Goal: Task Accomplishment & Management: Complete application form

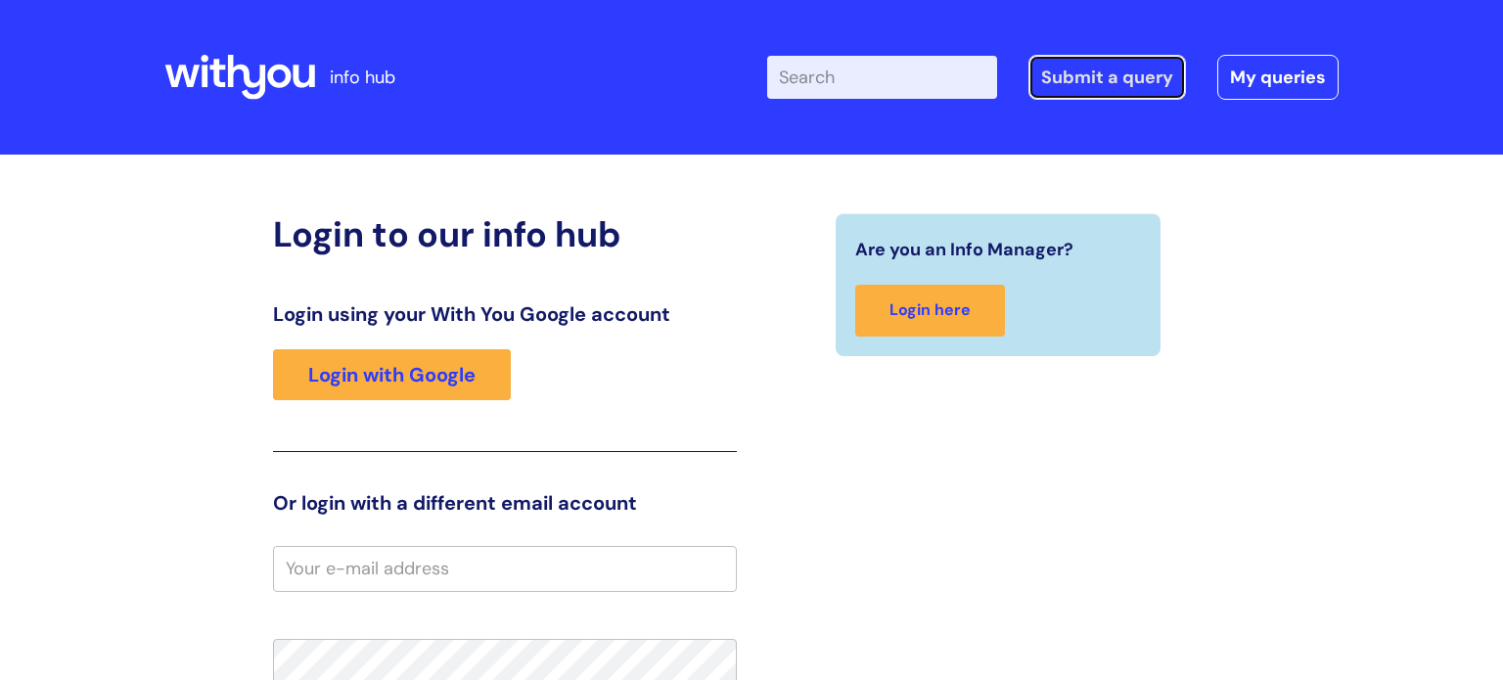
click at [1104, 80] on link "Submit a query" at bounding box center [1107, 77] width 158 height 45
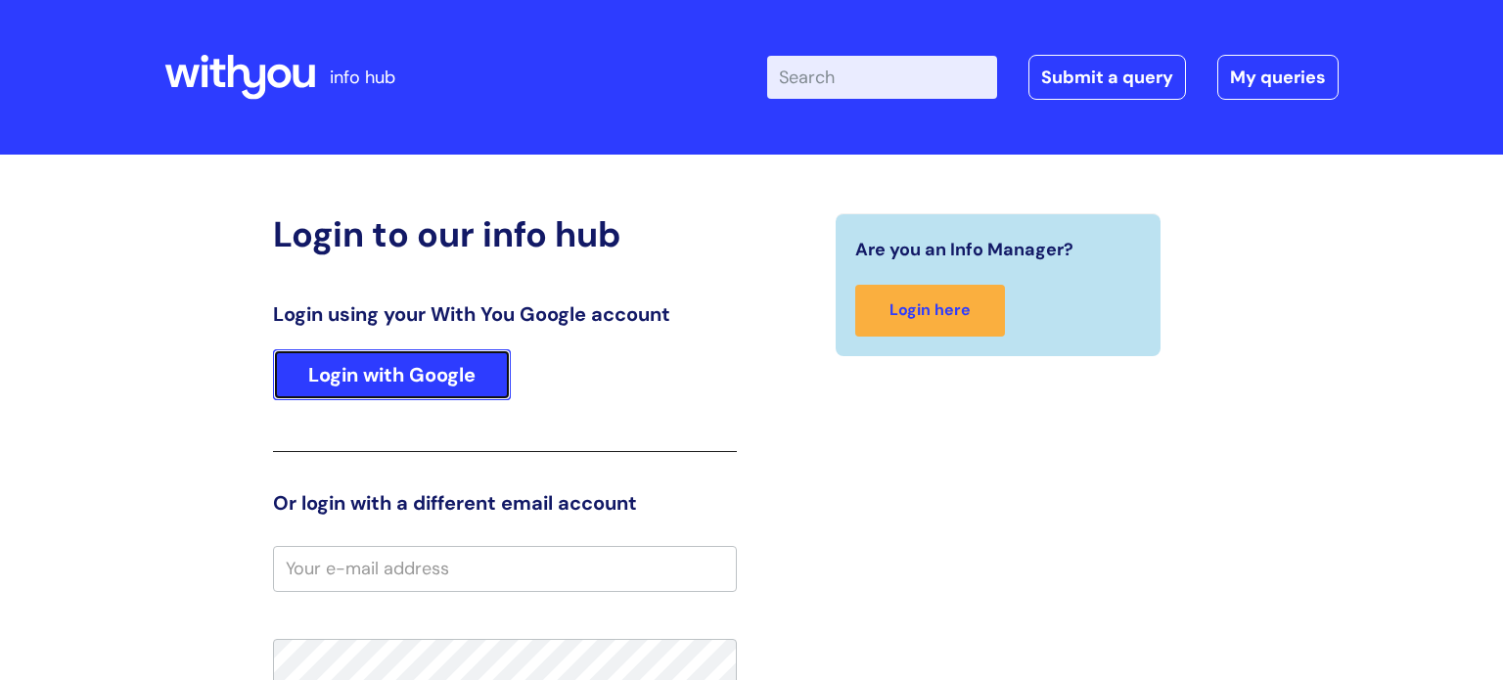
click at [376, 356] on link "Login with Google" at bounding box center [392, 374] width 238 height 51
click at [391, 355] on link "Login with Google" at bounding box center [392, 374] width 238 height 51
click at [392, 374] on link "Login with Google" at bounding box center [392, 374] width 238 height 51
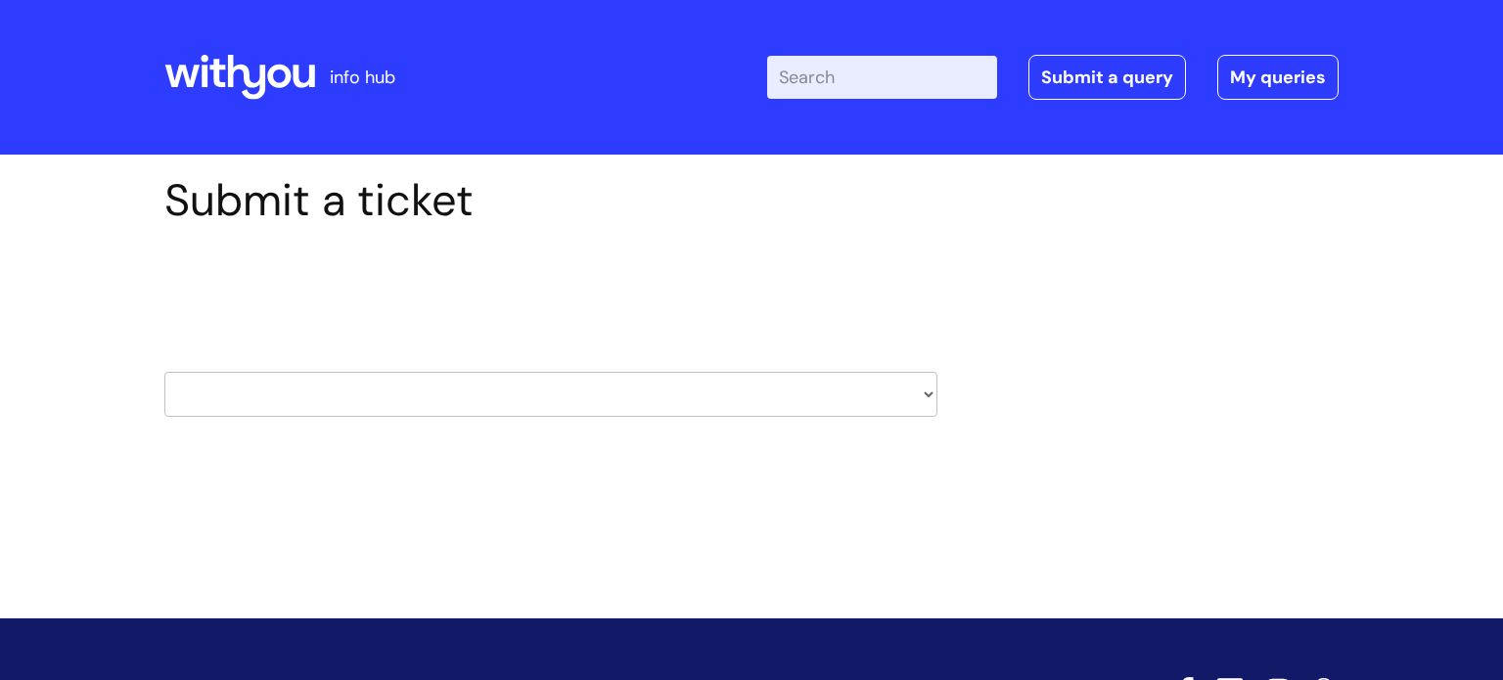
click at [700, 398] on select "HR / People IT and Support Clinical Drug Alerts Finance Accounts Data Support T…" at bounding box center [550, 394] width 773 height 45
select select "it_and_support"
click at [164, 372] on select "HR / People IT and Support Clinical Drug Alerts Finance Accounts Data Support T…" at bounding box center [550, 394] width 773 height 45
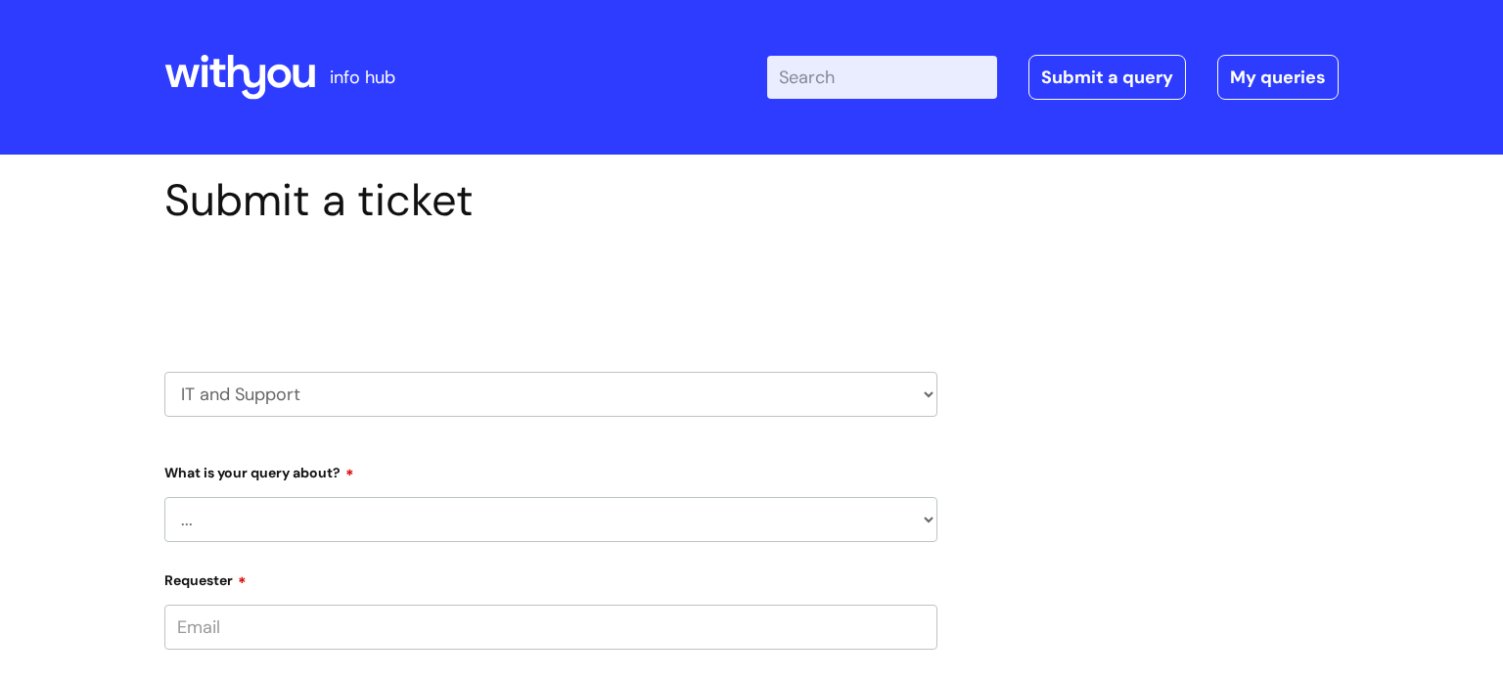
click at [468, 519] on select "... Mobile Phone Reset & MFA Accounts, Starters and Leavers IT Hardware issue I…" at bounding box center [550, 519] width 773 height 45
select select "System/software"
click at [164, 497] on select "... Mobile Phone Reset & MFA Accounts, Starters and Leavers IT Hardware issue I…" at bounding box center [550, 519] width 773 height 45
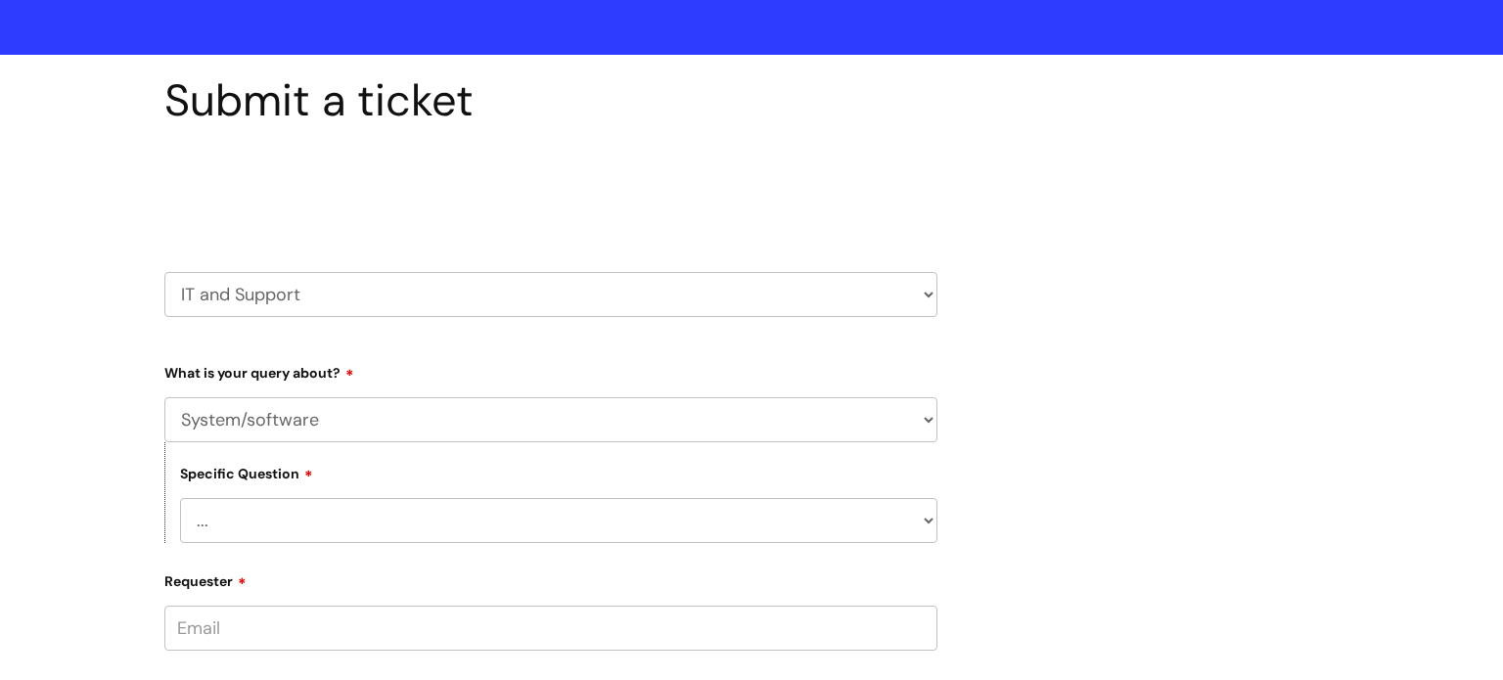
scroll to position [110, 0]
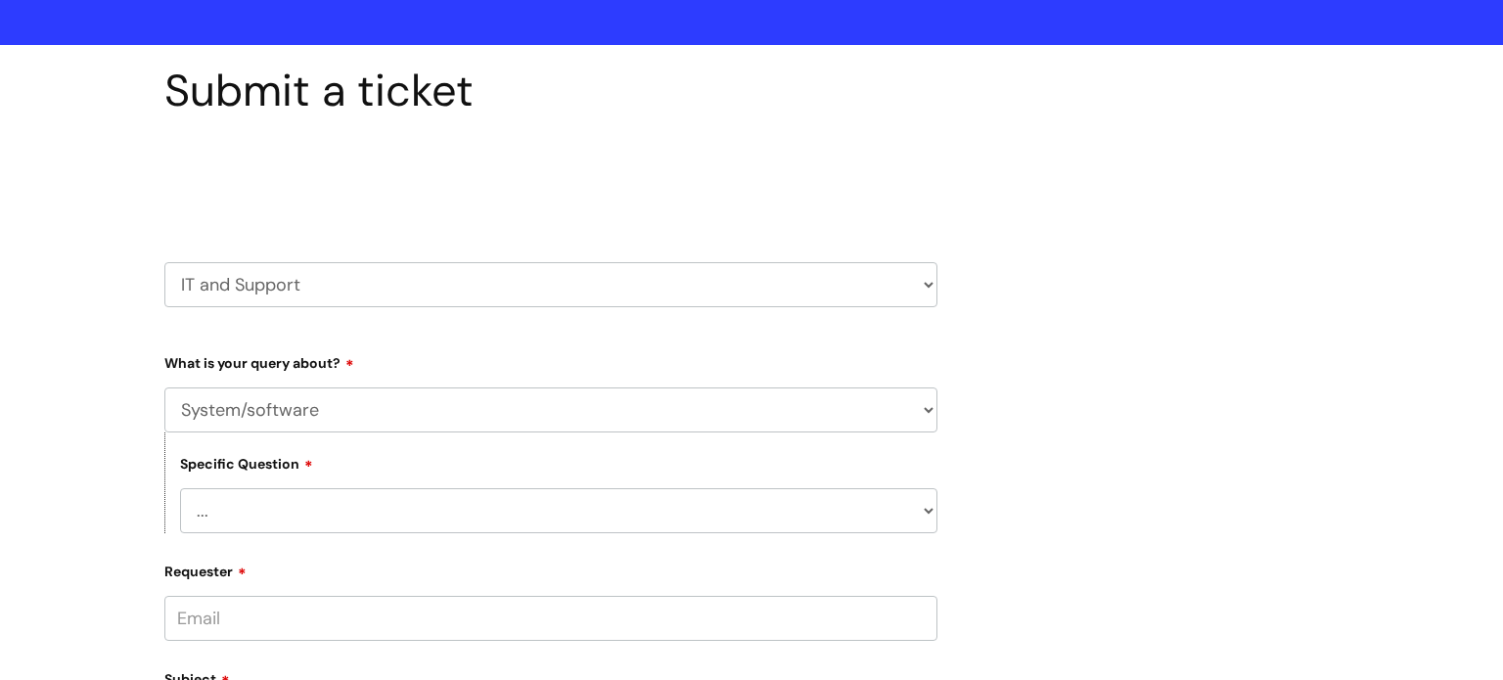
click at [436, 487] on div "Specific Question ... Halo PCMIS Iaptus NHS Email CJSM Email Mitel Another Syst…" at bounding box center [550, 482] width 773 height 101
click at [431, 510] on select "... Halo PCMIS Iaptus NHS Email CJSM Email Mitel Another System Google (Workspa…" at bounding box center [558, 510] width 757 height 45
select select "NHS Email"
click at [180, 488] on select "... Halo PCMIS Iaptus NHS Email CJSM Email Mitel Another System Google (Workspa…" at bounding box center [558, 510] width 757 height 45
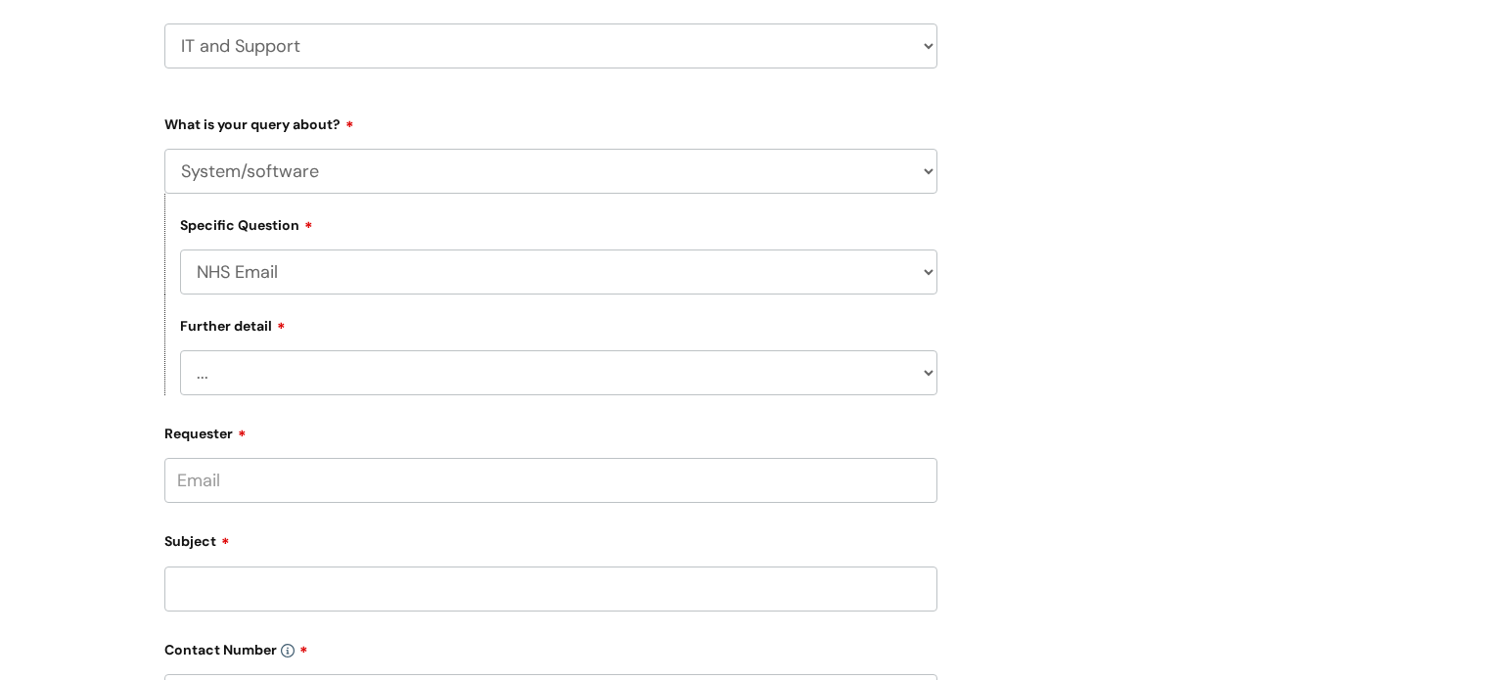
scroll to position [358, 0]
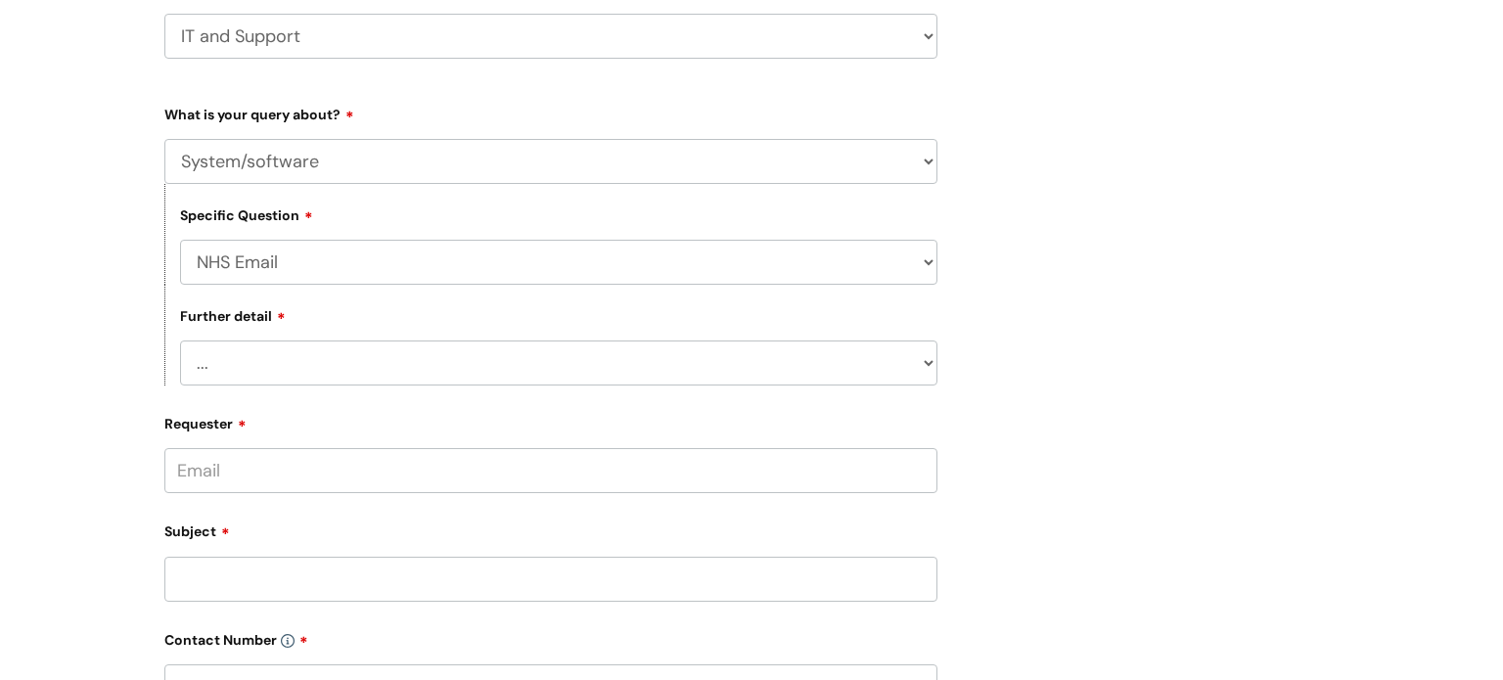
click at [516, 359] on select "... I’m having a problem logging into [DOMAIN_NAME] I can’t send email in [DOMA…" at bounding box center [558, 362] width 757 height 45
select select "I’m having a problem logging into [DOMAIN_NAME]"
click at [180, 340] on select "... I’m having a problem logging into [DOMAIN_NAME] I can’t send email in [DOMA…" at bounding box center [558, 362] width 757 height 45
click at [459, 468] on input "Requester" at bounding box center [550, 470] width 773 height 45
type input "[PERSON_NAME][EMAIL_ADDRESS][DOMAIN_NAME]"
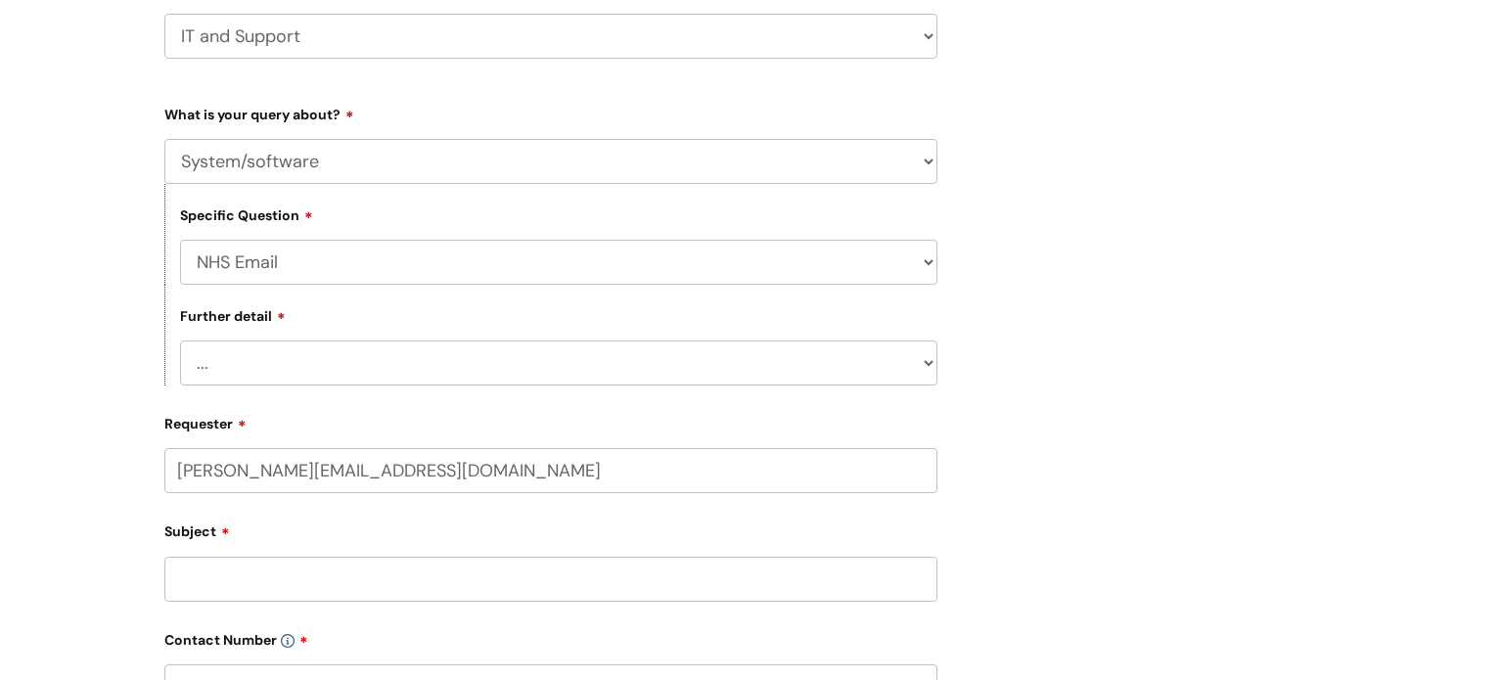
click at [468, 579] on input "Subject" at bounding box center [550, 579] width 773 height 45
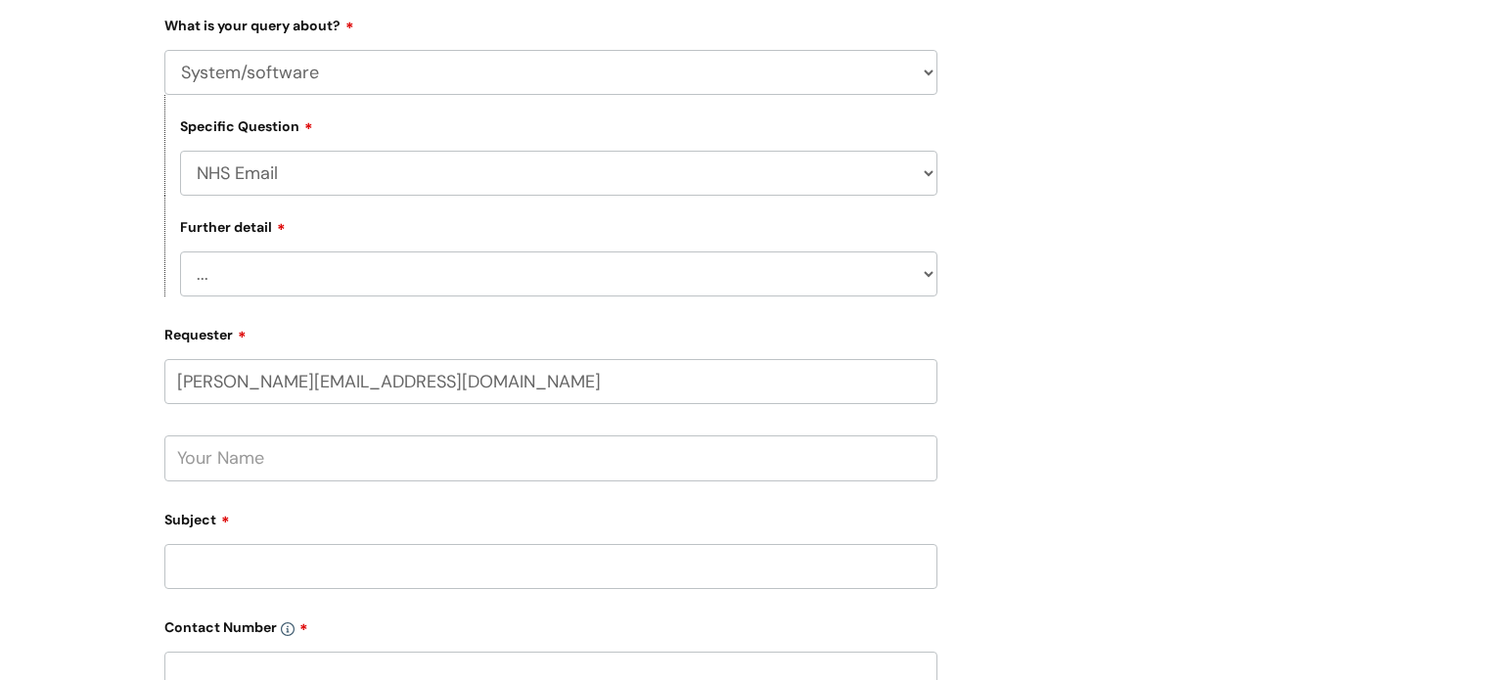
scroll to position [462, 0]
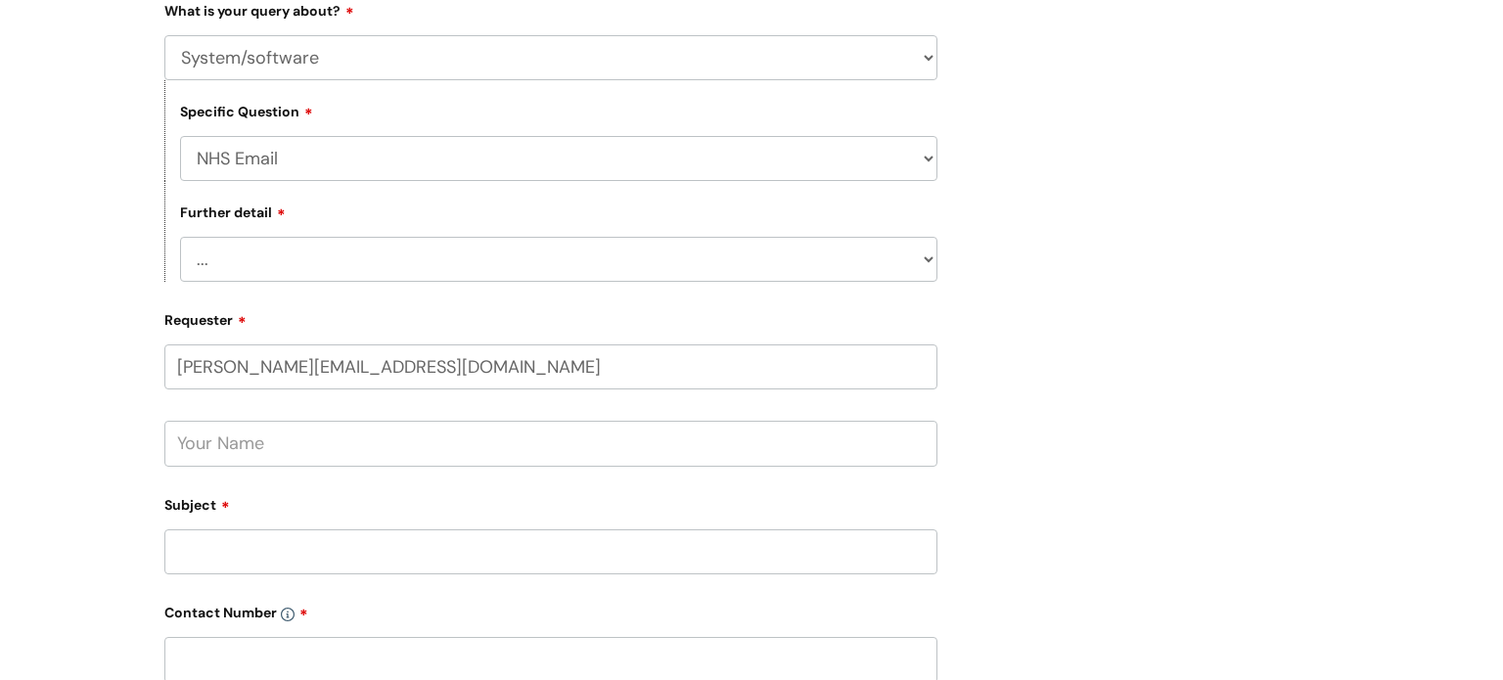
click at [424, 450] on input "text" at bounding box center [550, 443] width 773 height 45
type input "[PERSON_NAME]"
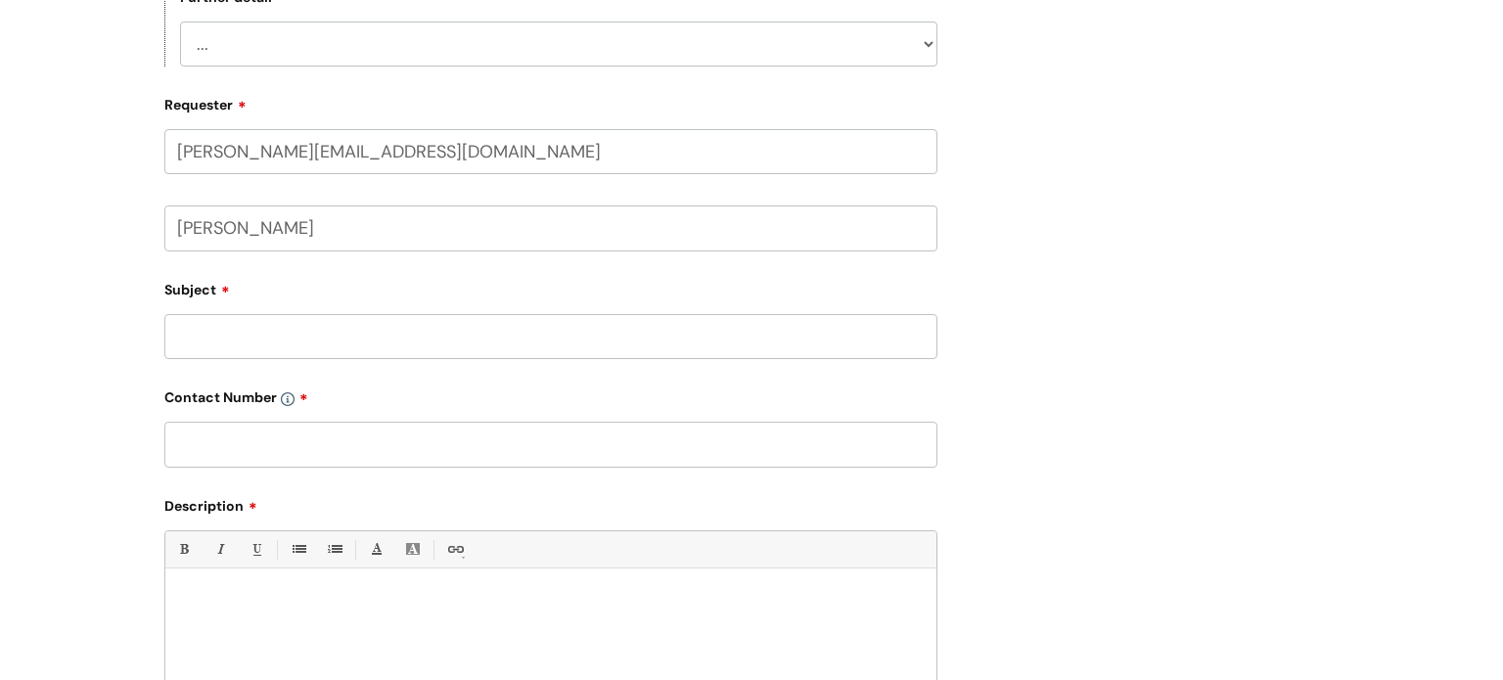
scroll to position [681, 0]
click at [446, 624] on div at bounding box center [550, 641] width 771 height 135
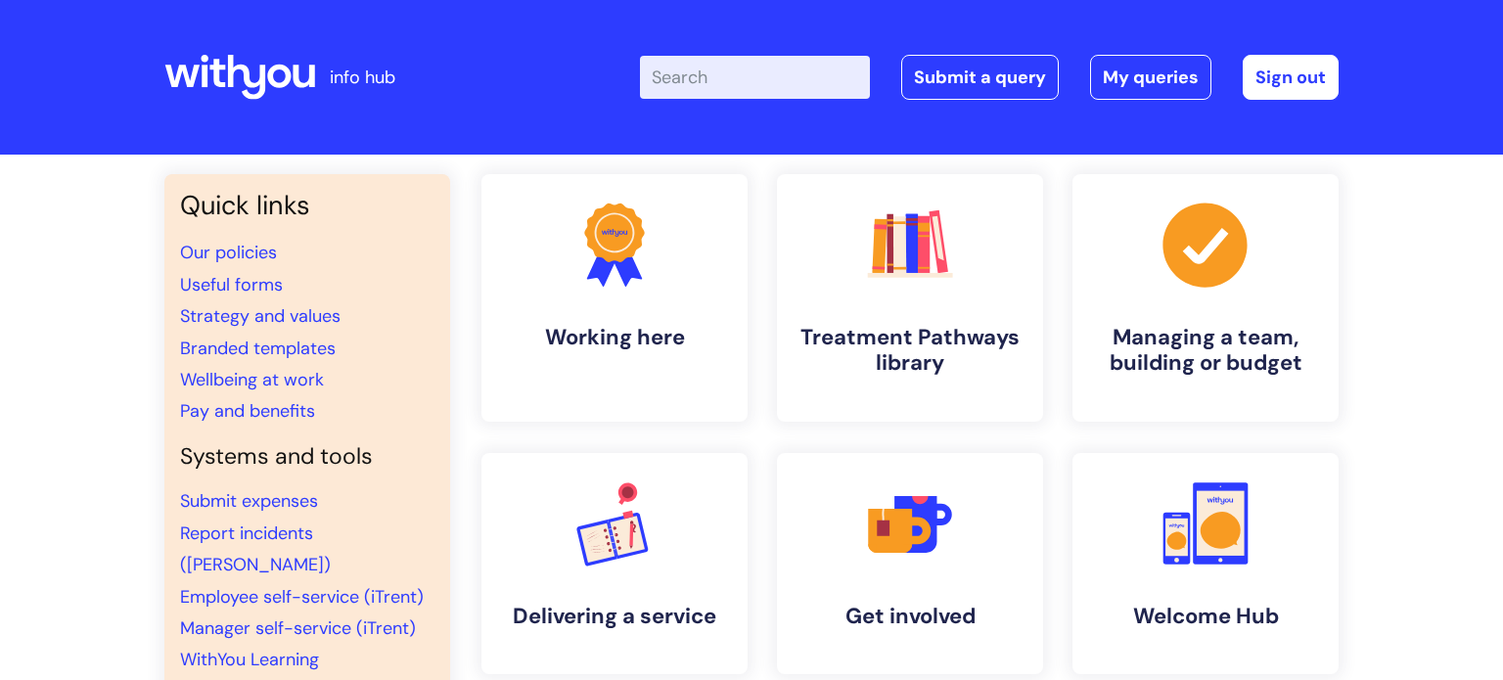
click at [1011, 50] on div "Enter your search term here... Search Submit a query My queries Welcome George …" at bounding box center [897, 77] width 882 height 115
click at [1011, 73] on link "Submit a query" at bounding box center [980, 77] width 158 height 45
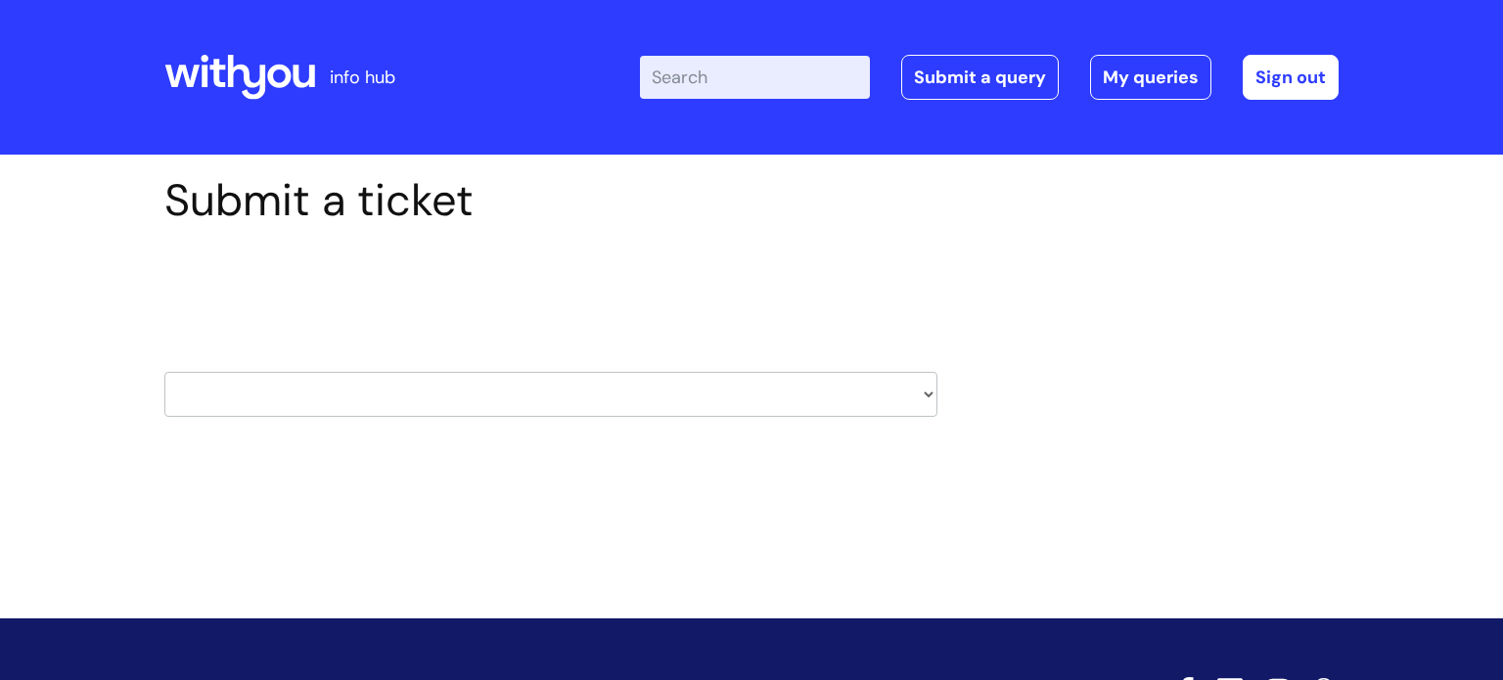
click at [802, 383] on select "HR / People IT and Support Clinical Drug Alerts Finance Accounts Data Support T…" at bounding box center [550, 394] width 773 height 45
select select "it_and_support"
click at [164, 372] on select "HR / People IT and Support Clinical Drug Alerts Finance Accounts Data Support T…" at bounding box center [550, 394] width 773 height 45
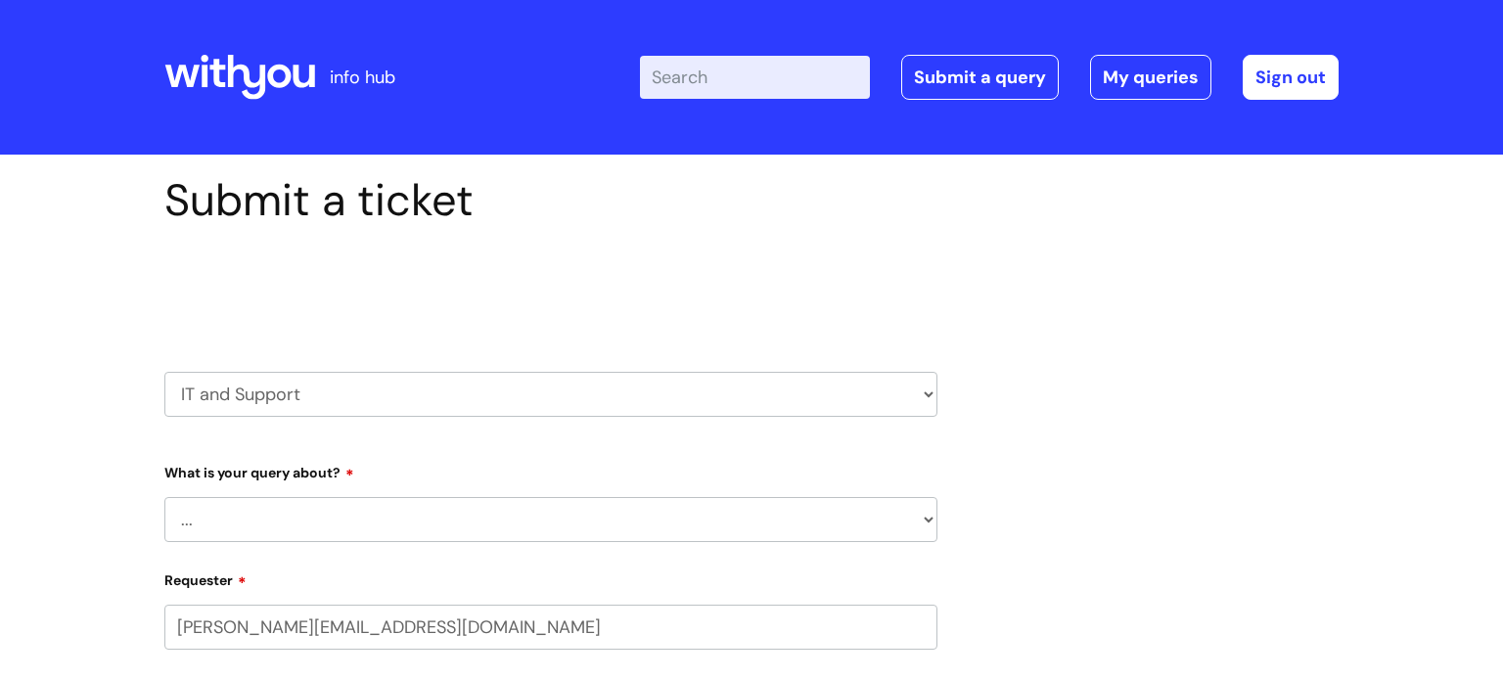
select select "80004286524"
click at [447, 507] on select "... Mobile Phone Reset & MFA Accounts, Starters and Leavers IT Hardware issue I…" at bounding box center [550, 519] width 773 height 45
select select "System/software"
click at [164, 497] on select "... Mobile Phone Reset & MFA Accounts, Starters and Leavers IT Hardware issue I…" at bounding box center [550, 519] width 773 height 45
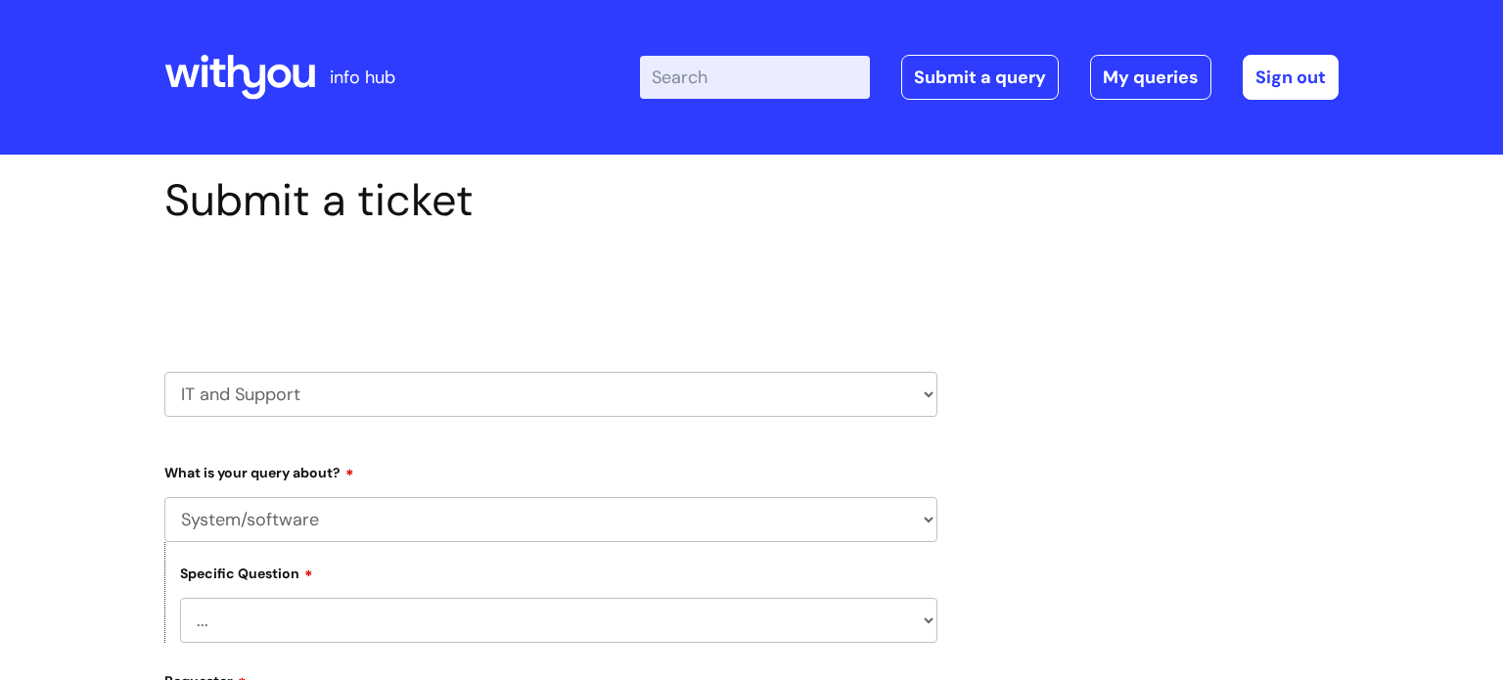
click at [330, 611] on select "... Halo PCMIS Iaptus NHS Email CJSM Email Mitel Another System Google (Workspa…" at bounding box center [558, 620] width 757 height 45
select select "NHS Email"
click at [180, 598] on select "... Halo PCMIS Iaptus NHS Email CJSM Email Mitel Another System Google (Workspa…" at bounding box center [558, 620] width 757 height 45
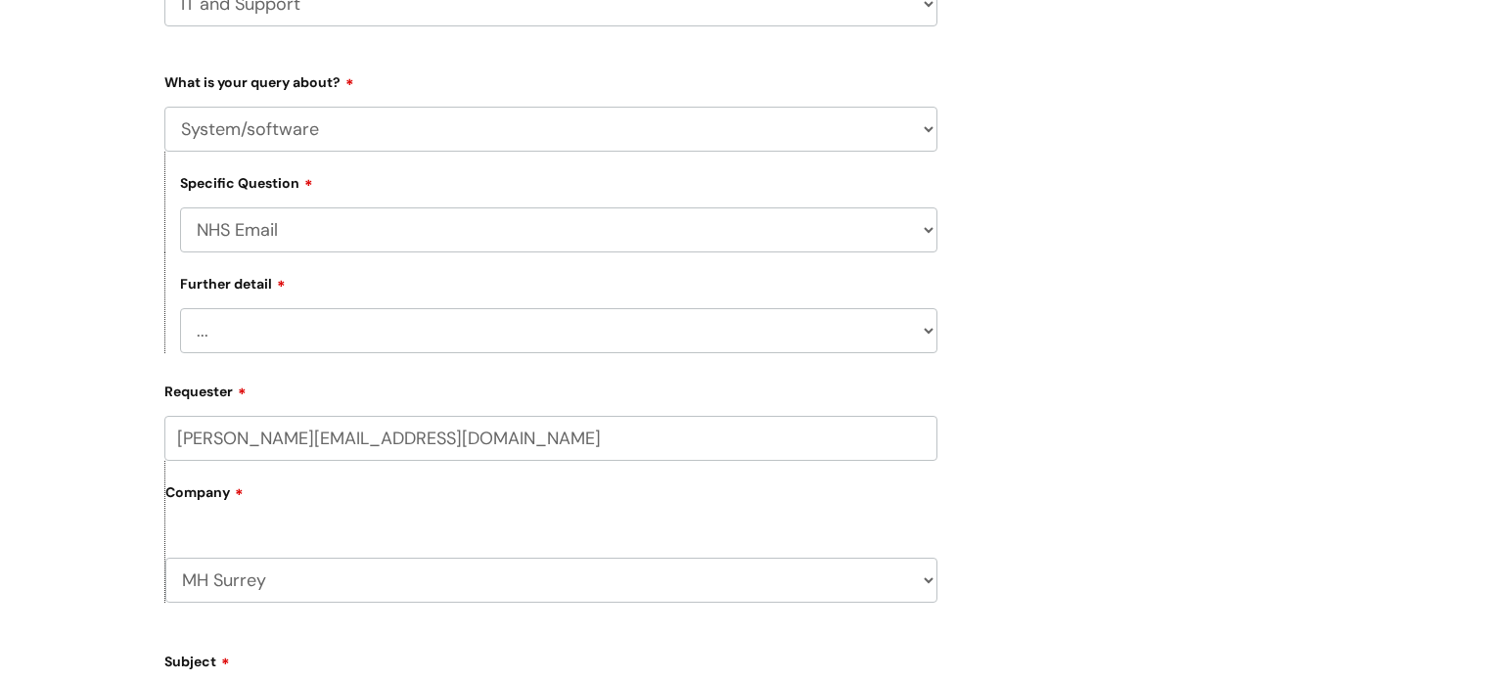
scroll to position [394, 0]
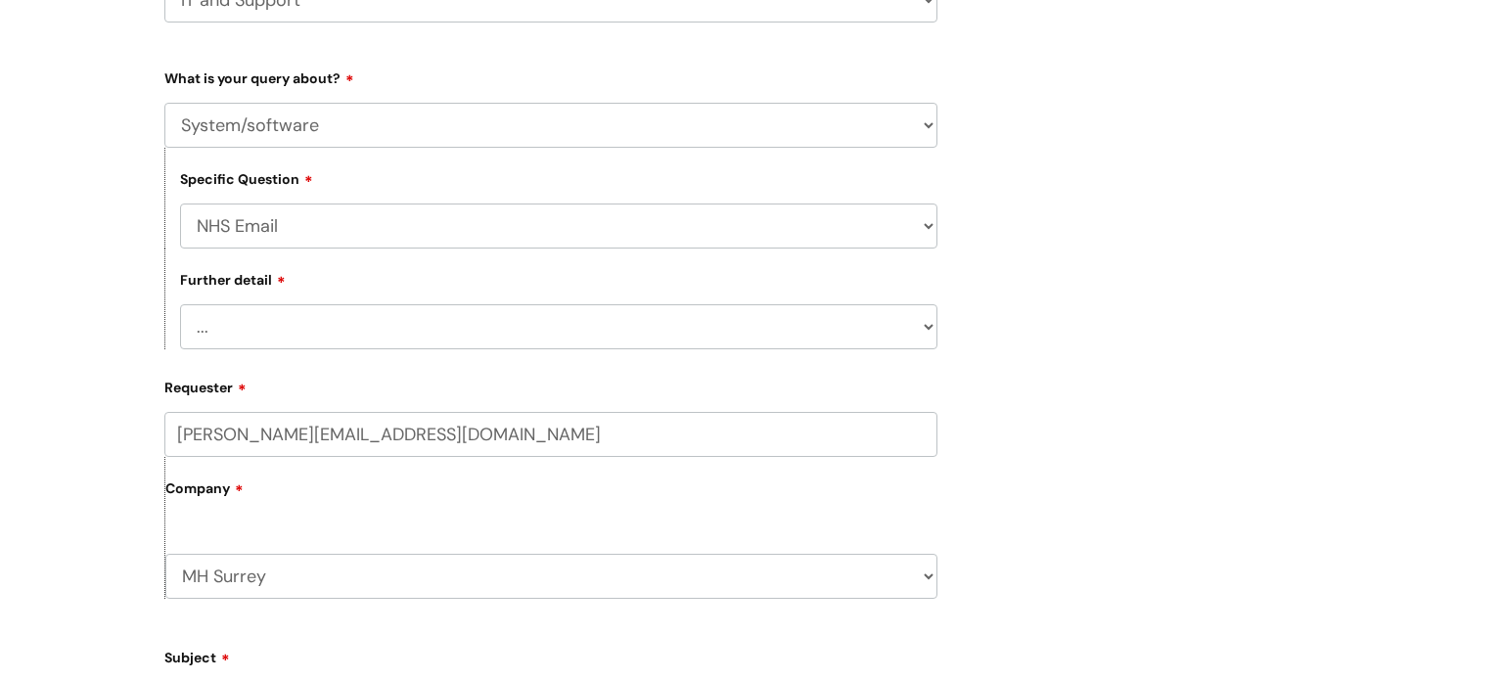
click at [275, 329] on select "... I’m having a problem logging into [DOMAIN_NAME] I can’t send email in [DOMA…" at bounding box center [558, 326] width 757 height 45
select select "I’m having a problem logging into [DOMAIN_NAME]"
click at [180, 305] on select "... I’m having a problem logging into [DOMAIN_NAME] I can’t send email in [DOMA…" at bounding box center [558, 326] width 757 height 45
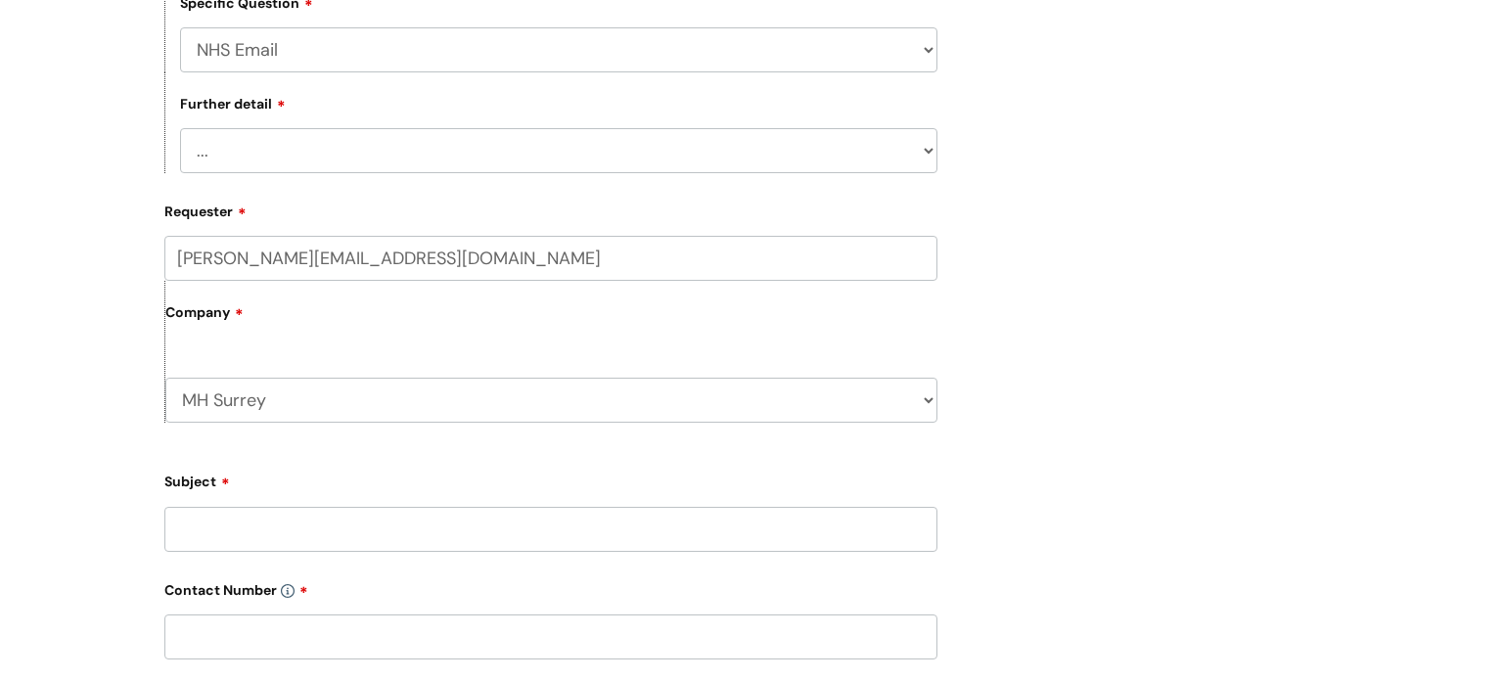
scroll to position [571, 0]
click at [280, 533] on input "Subject" at bounding box center [550, 528] width 773 height 45
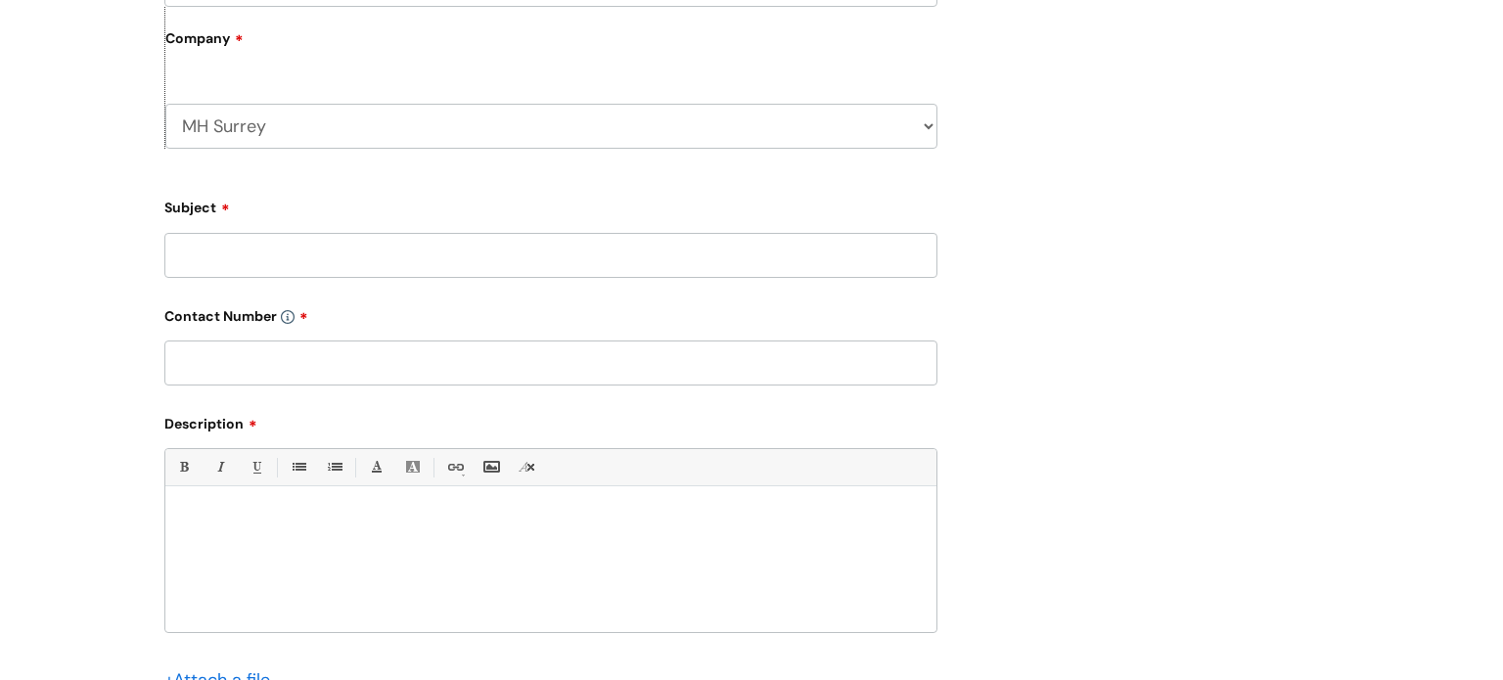
scroll to position [845, 0]
type input "Error message on NHS login"
click at [544, 360] on input "text" at bounding box center [550, 361] width 773 height 45
